Goal: Navigation & Orientation: Find specific page/section

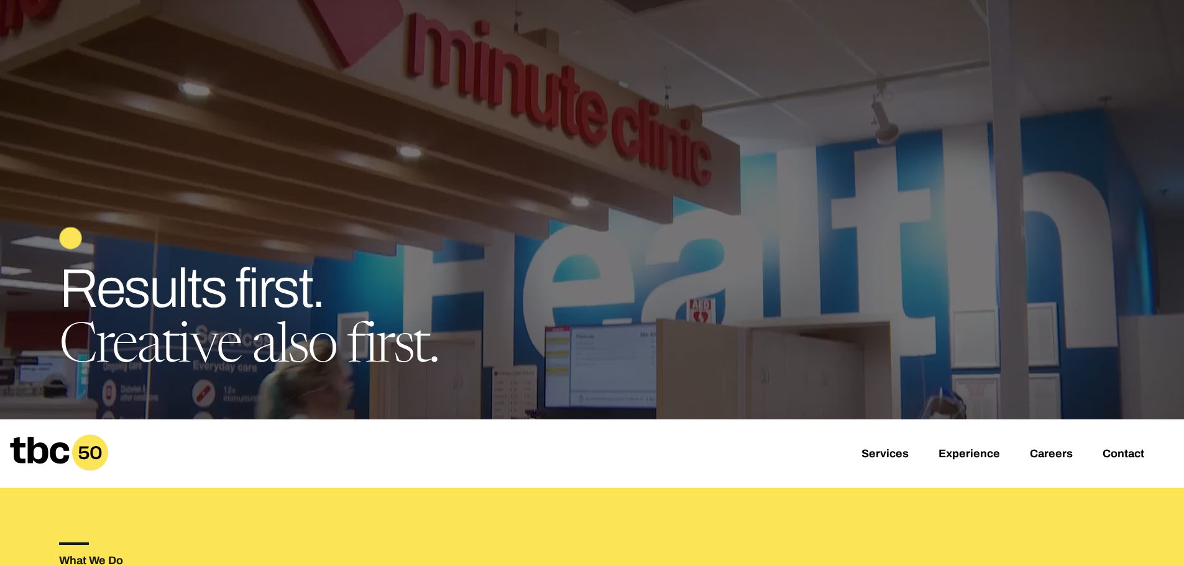
scroll to position [249, 0]
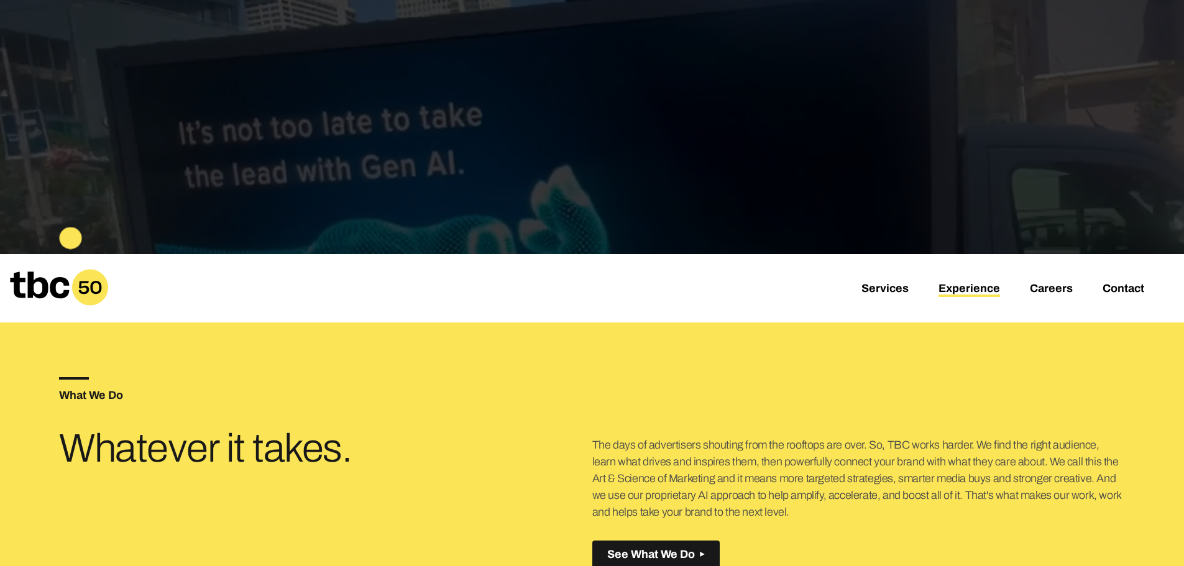
click at [960, 291] on link "Experience" at bounding box center [970, 289] width 62 height 15
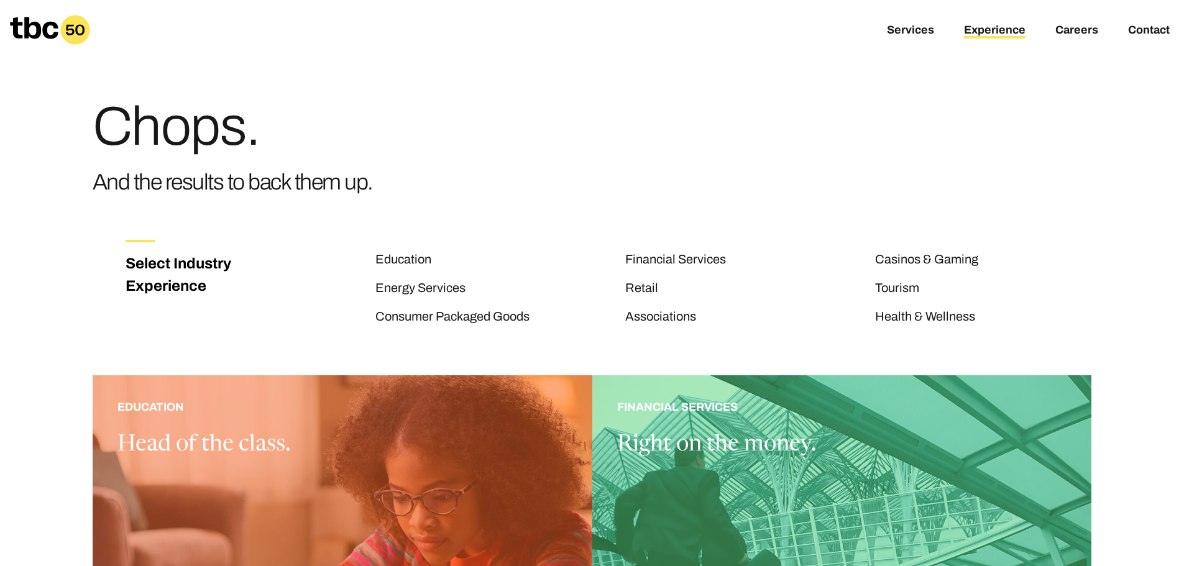
click at [35, 32] on icon at bounding box center [50, 30] width 80 height 30
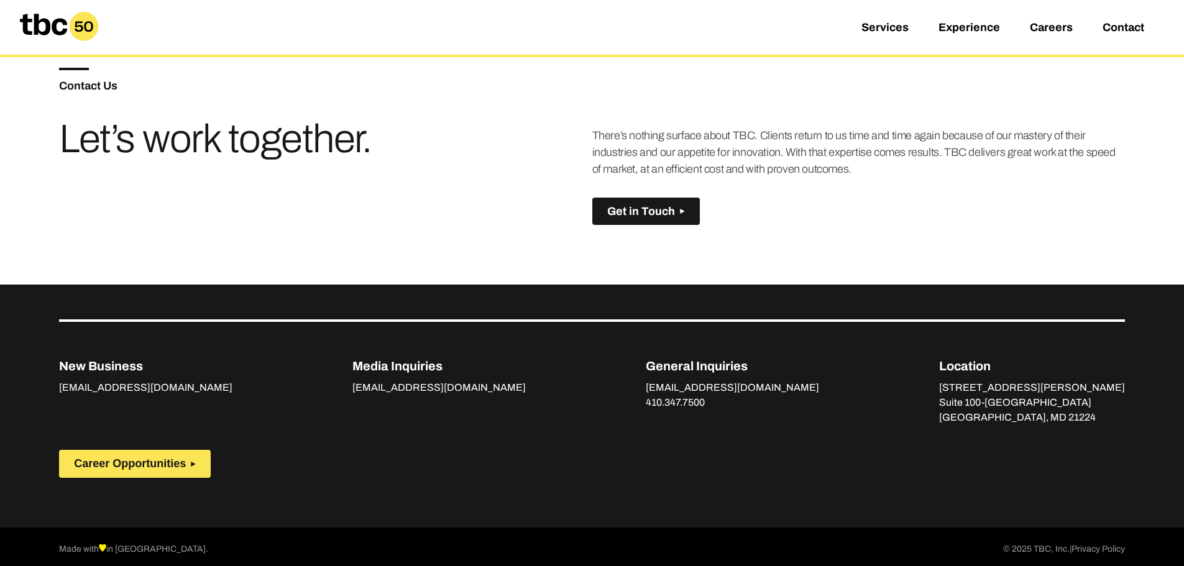
scroll to position [875, 0]
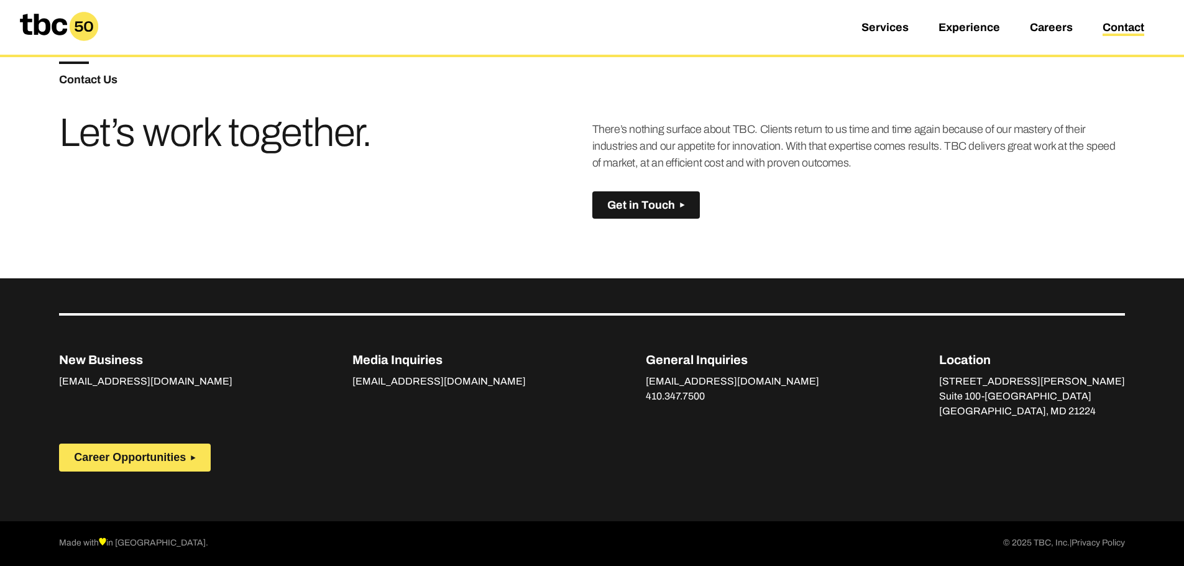
click at [1114, 27] on link "Contact" at bounding box center [1124, 28] width 42 height 15
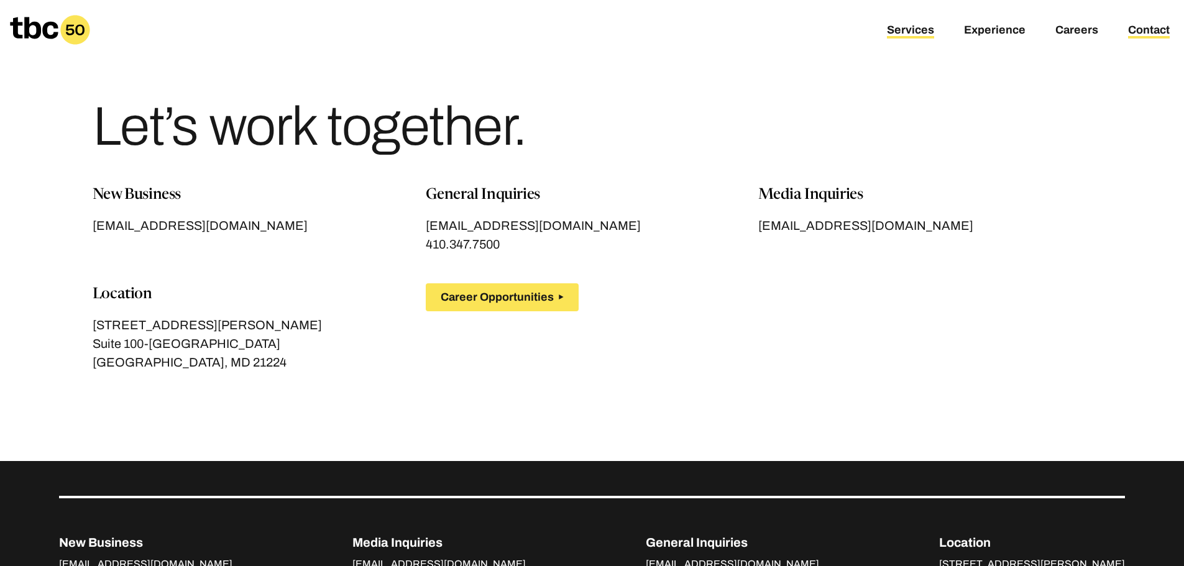
click at [919, 25] on link "Services" at bounding box center [910, 31] width 47 height 15
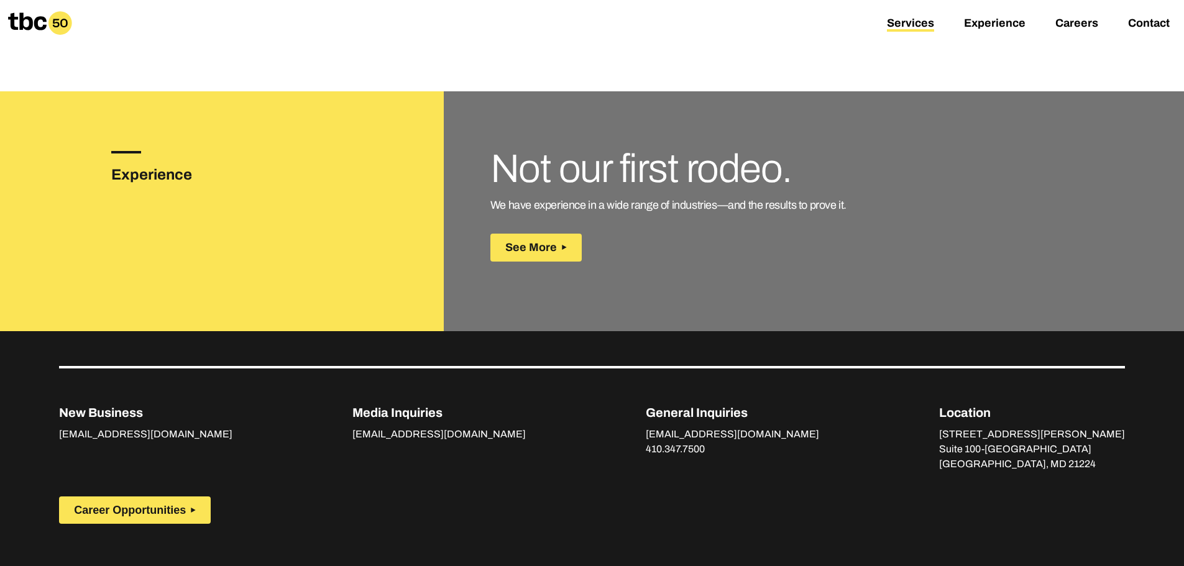
scroll to position [1642, 0]
